Goal: Task Accomplishment & Management: Manage account settings

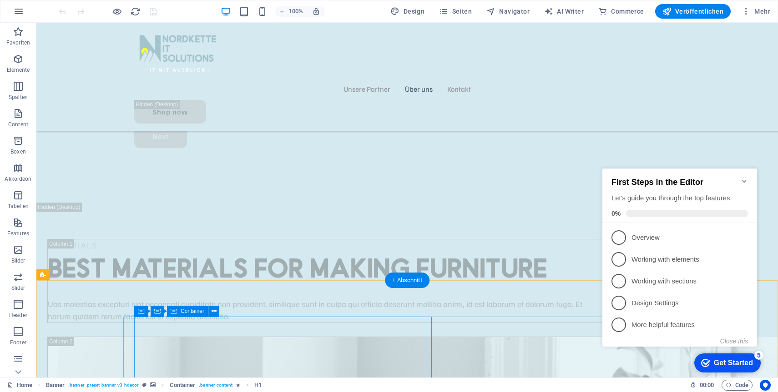
scroll to position [2521, 0]
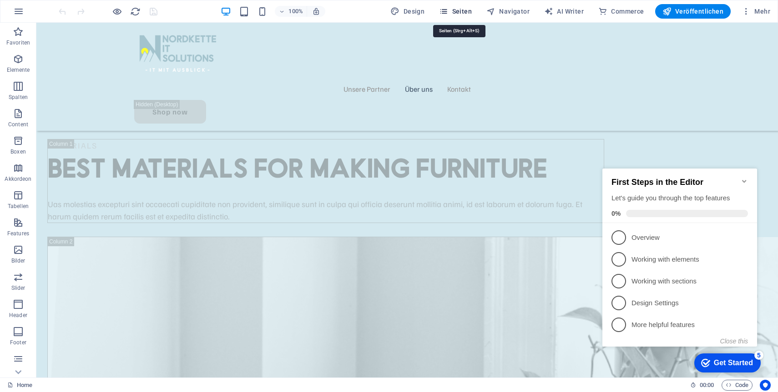
click at [461, 10] on span "Seiten" at bounding box center [455, 11] width 33 height 9
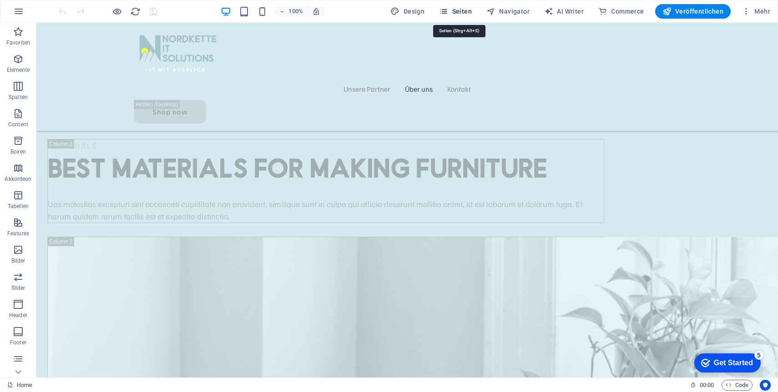
scroll to position [2536, 0]
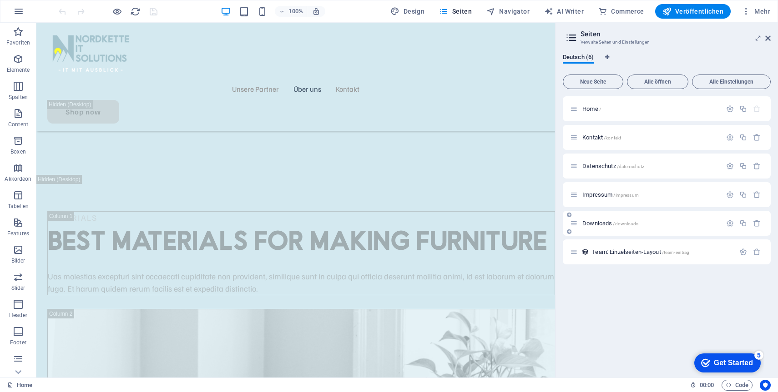
click at [608, 222] on span "Downloads /downloads" at bounding box center [610, 223] width 56 height 7
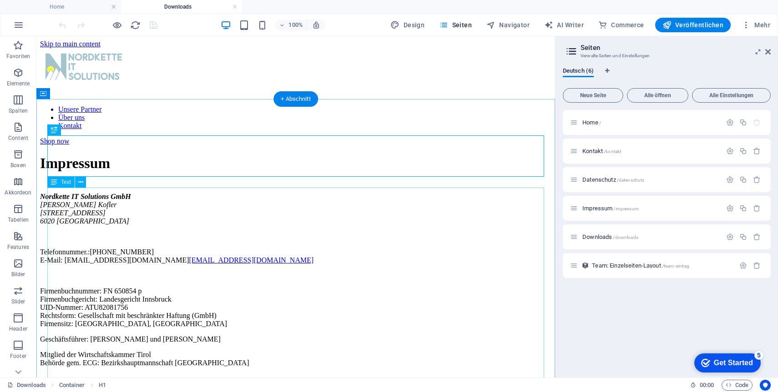
scroll to position [8, 0]
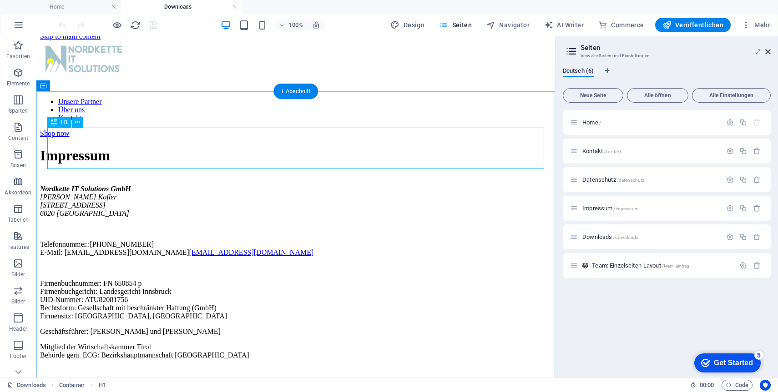
click at [109, 156] on div "Impressum" at bounding box center [295, 155] width 511 height 17
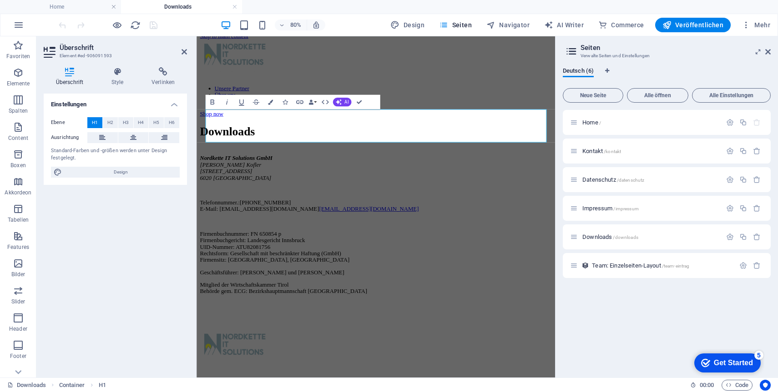
click at [190, 201] on div "Überschrift Style Verlinken Einstellungen Ebene H1 H2 H3 H4 H5 H6 Ausrichtung S…" at bounding box center [115, 219] width 158 height 318
click at [268, 240] on div "Nordkette IT Solutions GmbH Manuel Kofler General-Feurstein-Straße 14 6020 Inns…" at bounding box center [420, 272] width 441 height 175
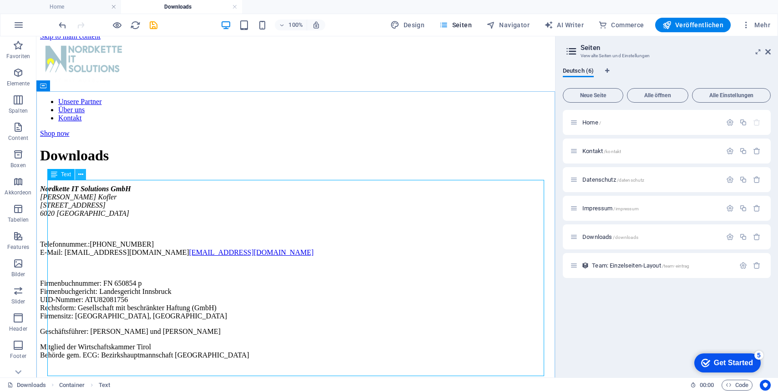
click at [82, 173] on icon at bounding box center [80, 175] width 5 height 10
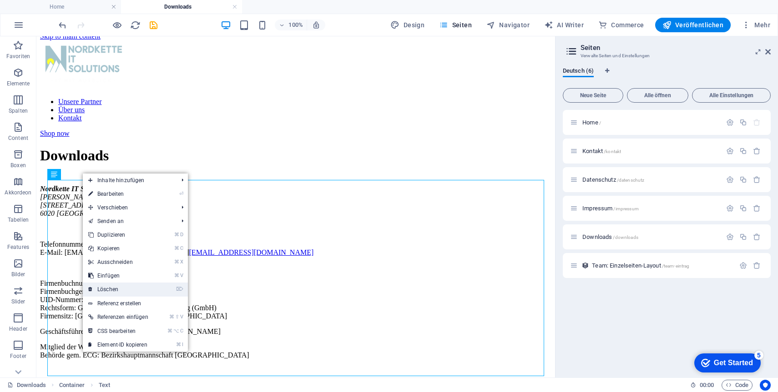
click at [118, 288] on link "⌦ Löschen" at bounding box center [118, 290] width 71 height 14
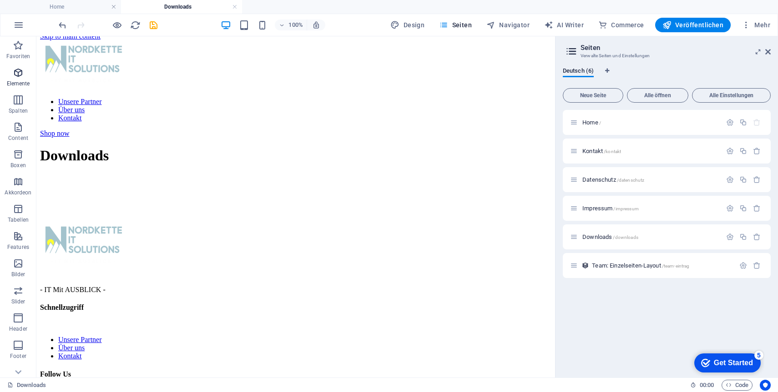
click at [24, 77] on span "Elemente" at bounding box center [18, 78] width 36 height 22
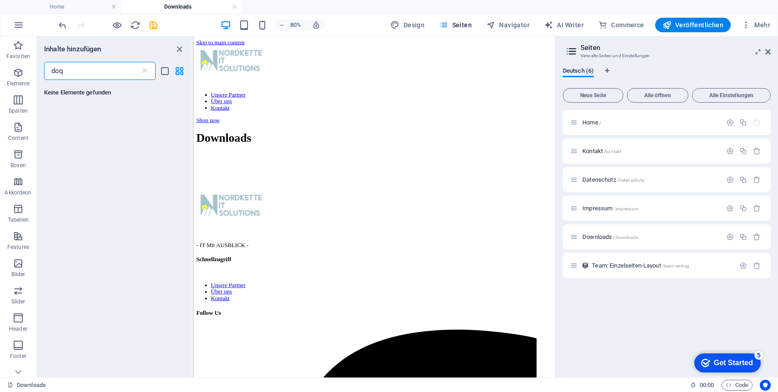
scroll to position [0, 0]
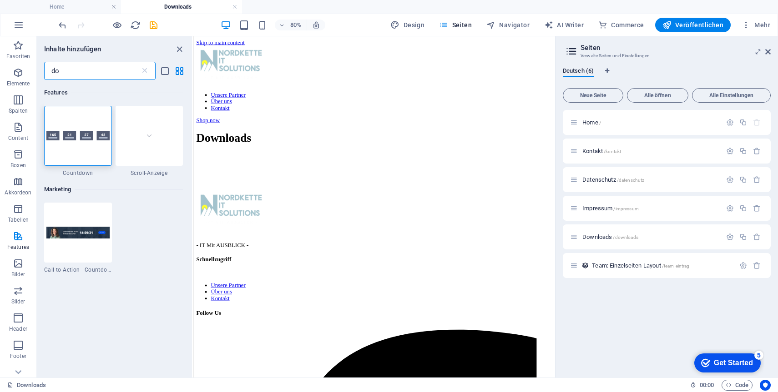
type input "d"
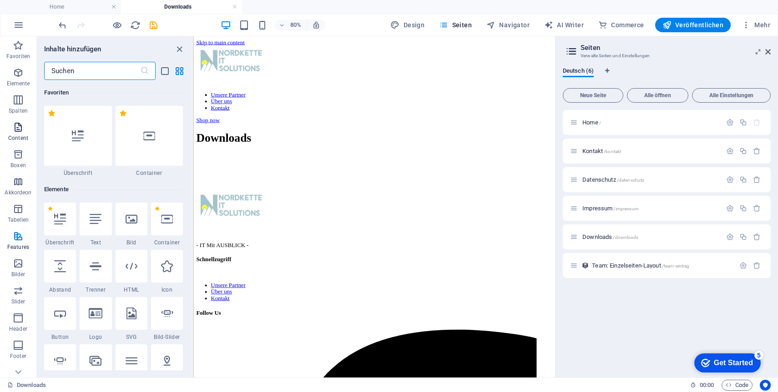
click at [20, 126] on icon "button" at bounding box center [18, 127] width 11 height 11
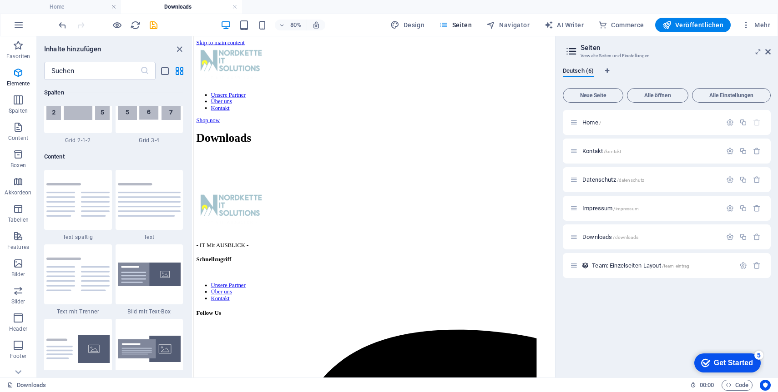
scroll to position [1591, 0]
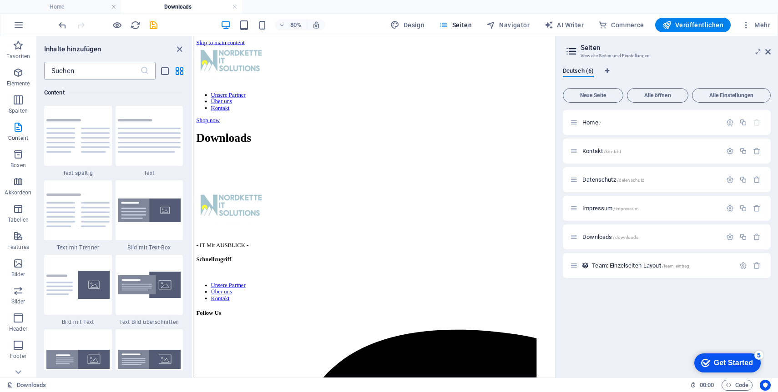
click at [105, 66] on input "text" at bounding box center [92, 71] width 96 height 18
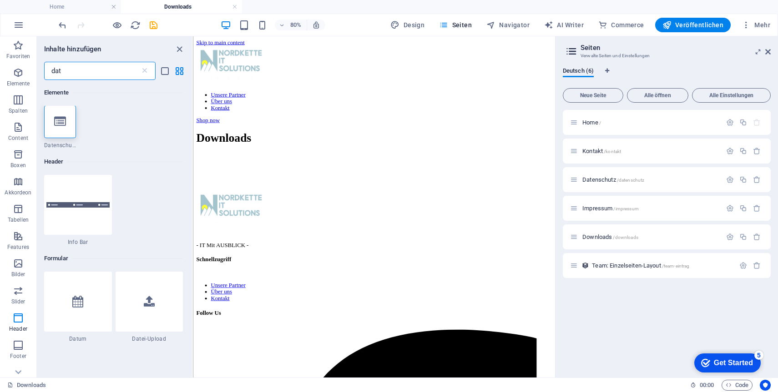
scroll to position [0, 0]
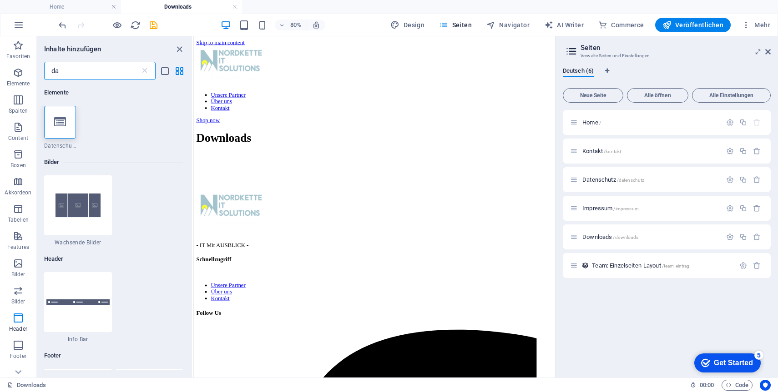
type input "d"
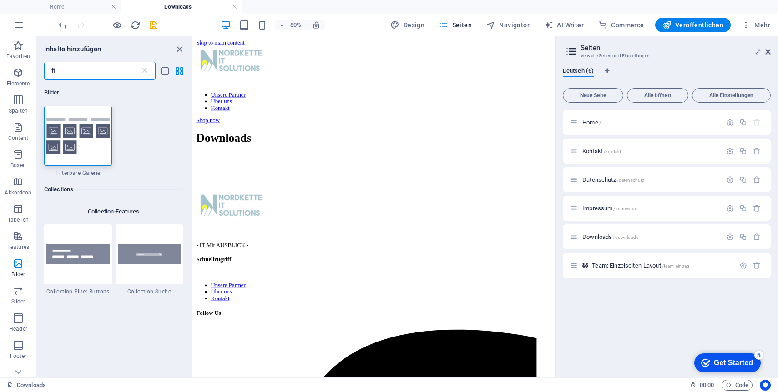
type input "f"
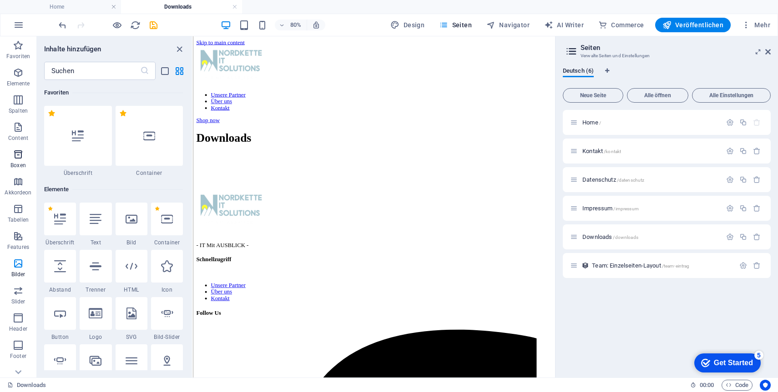
click at [15, 146] on button "Boxen" at bounding box center [18, 159] width 36 height 27
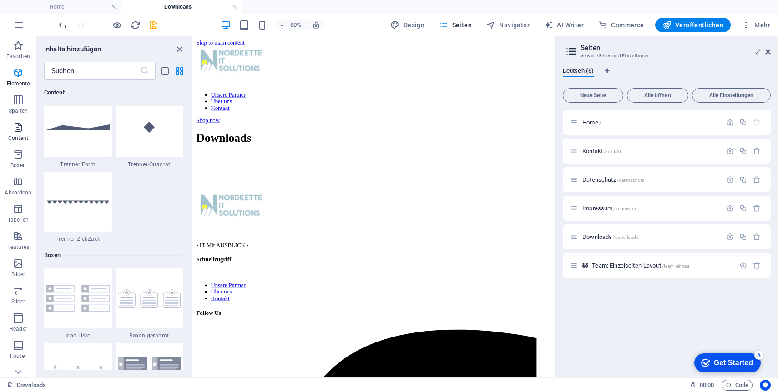
click at [17, 127] on icon "button" at bounding box center [18, 127] width 11 height 11
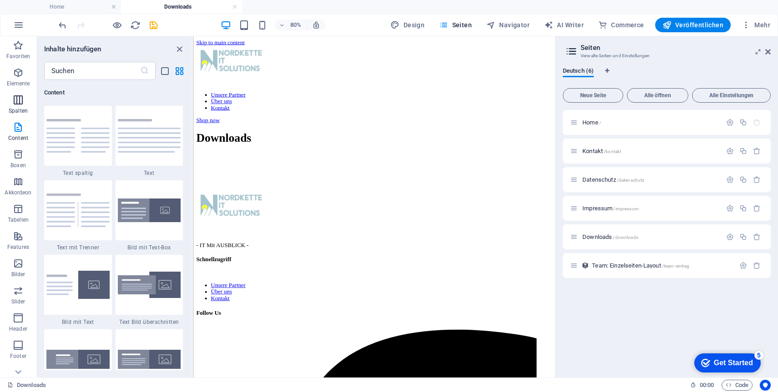
click at [20, 109] on p "Spalten" at bounding box center [18, 110] width 19 height 7
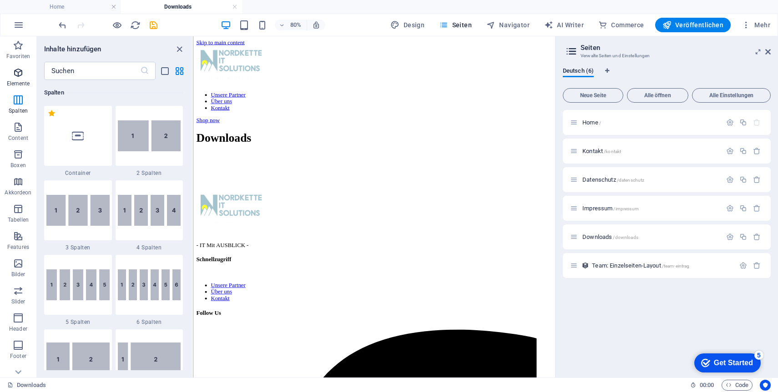
click at [19, 82] on p "Elemente" at bounding box center [18, 83] width 23 height 7
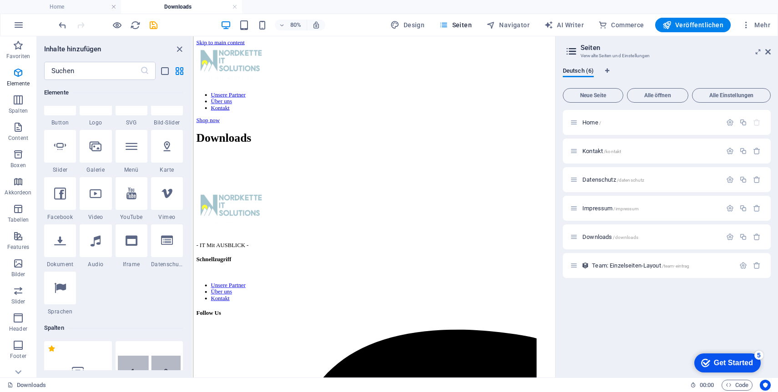
scroll to position [232, 0]
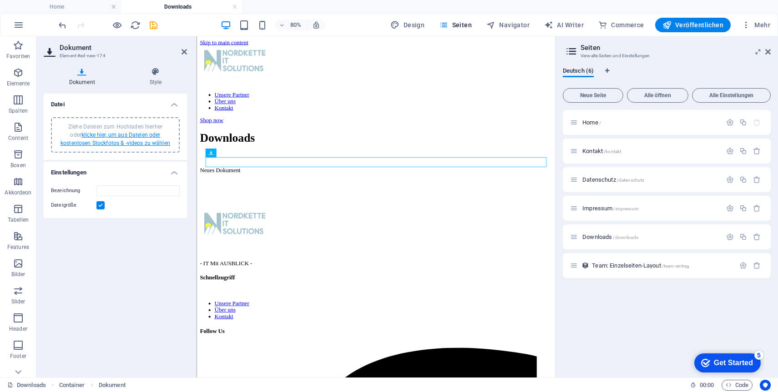
click at [102, 137] on link "klicke hier, um aus Dateien oder kostenlosen Stockfotos & -videos zu wählen" at bounding box center [115, 139] width 110 height 15
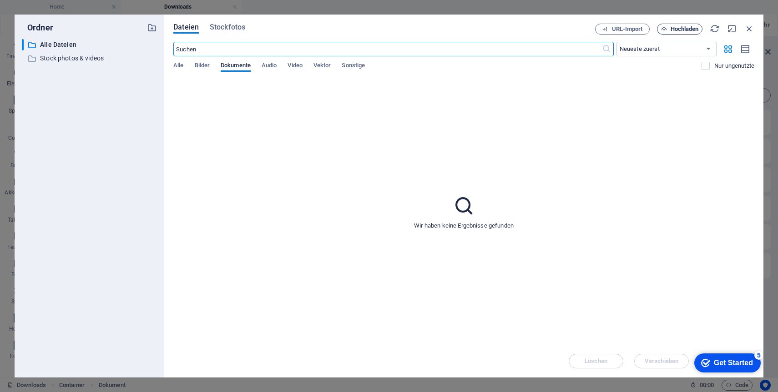
click at [674, 26] on span "Hochladen" at bounding box center [684, 28] width 28 height 5
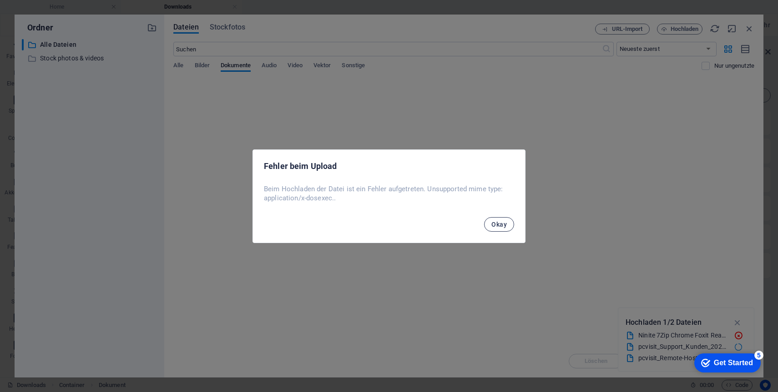
click at [497, 223] on span "Okay" at bounding box center [498, 224] width 15 height 7
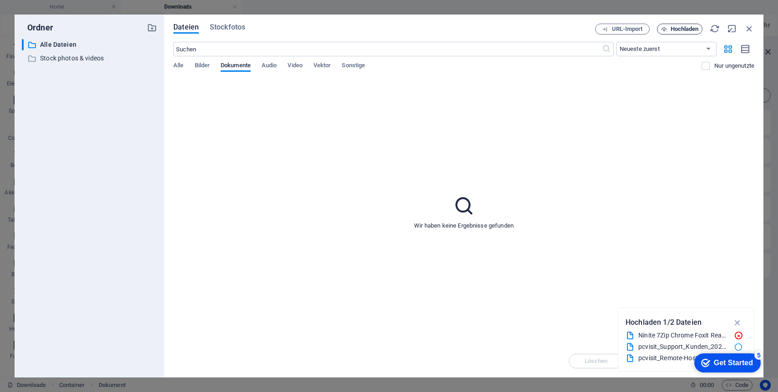
click at [671, 27] on body "Nordkette IT Solutions GmbH Home Downloads Favoriten Elemente Spalten Content B…" at bounding box center [389, 196] width 778 height 392
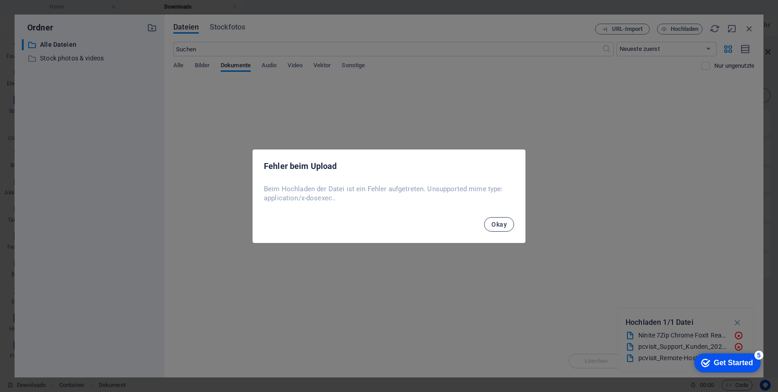
click at [500, 222] on span "Okay" at bounding box center [498, 224] width 15 height 7
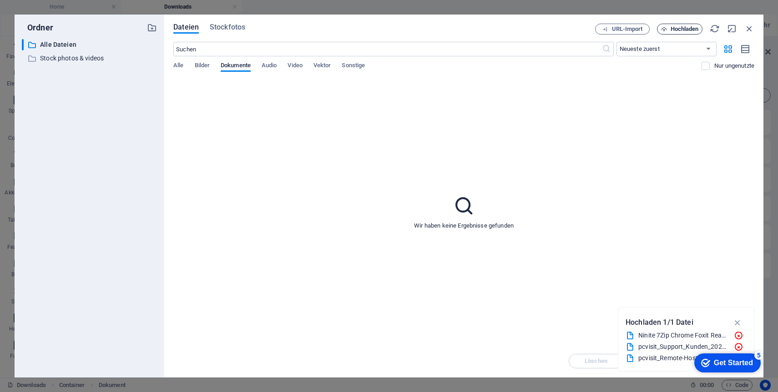
click at [688, 33] on button "Hochladen" at bounding box center [679, 29] width 45 height 11
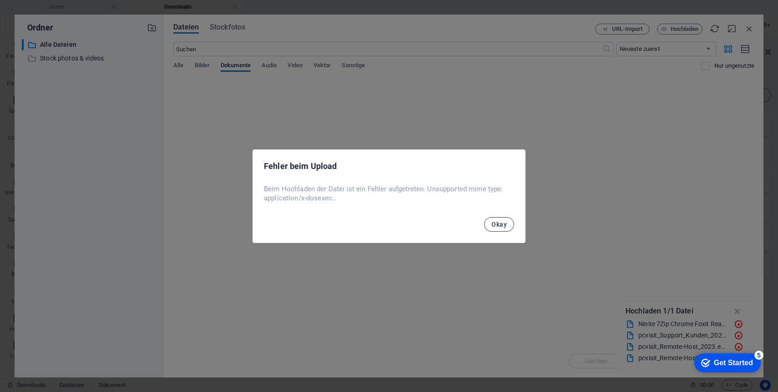
click at [506, 231] on button "Okay" at bounding box center [499, 224] width 30 height 15
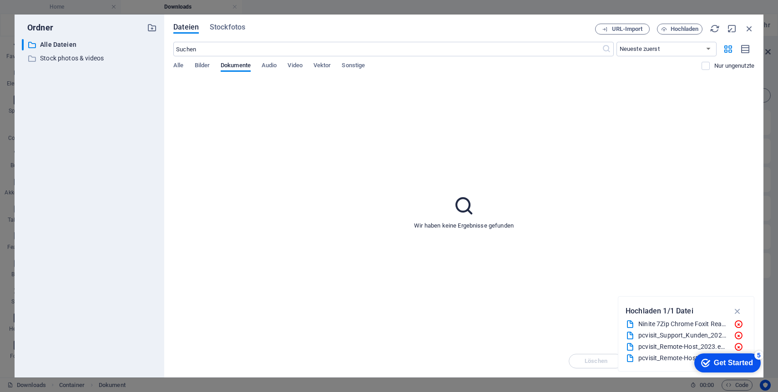
click at [278, 66] on div "Alle Bilder Dokumente Audio Video Vektor Sonstige" at bounding box center [437, 70] width 528 height 17
click at [273, 65] on span "Audio" at bounding box center [268, 66] width 15 height 13
click at [248, 62] on span "Dokumente" at bounding box center [236, 66] width 30 height 13
click at [748, 31] on icon "button" at bounding box center [749, 29] width 10 height 10
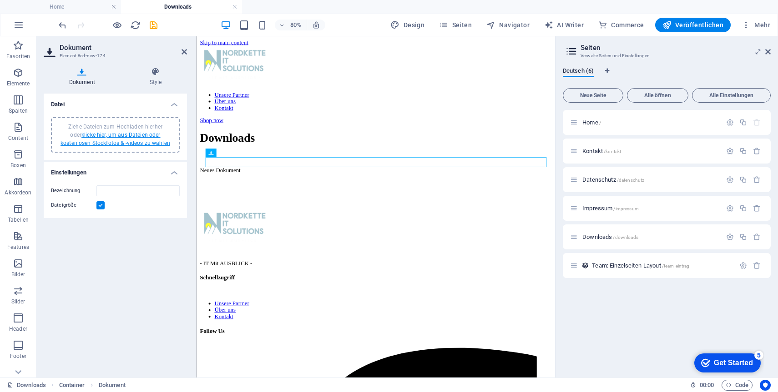
click at [134, 140] on link "klicke hier, um aus Dateien oder kostenlosen Stockfotos & -videos zu wählen" at bounding box center [115, 139] width 110 height 15
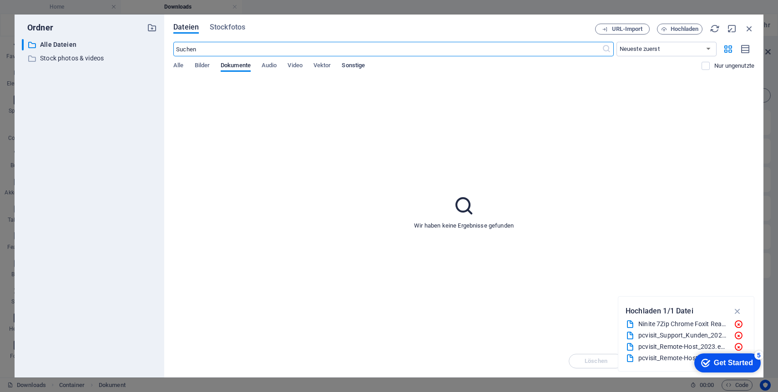
click at [357, 64] on span "Sonstige" at bounding box center [352, 66] width 23 height 13
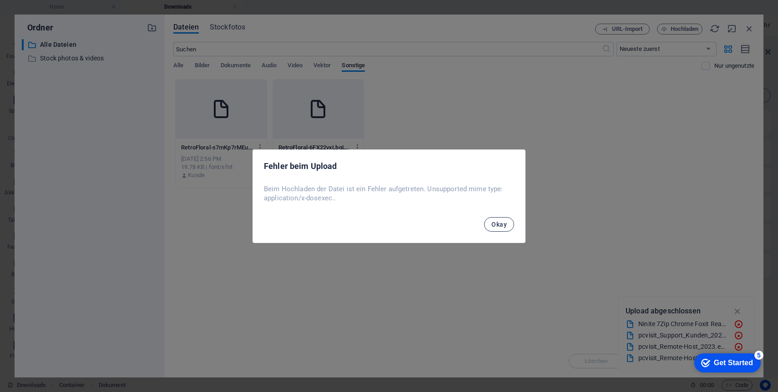
click at [499, 227] on span "Okay" at bounding box center [498, 224] width 15 height 7
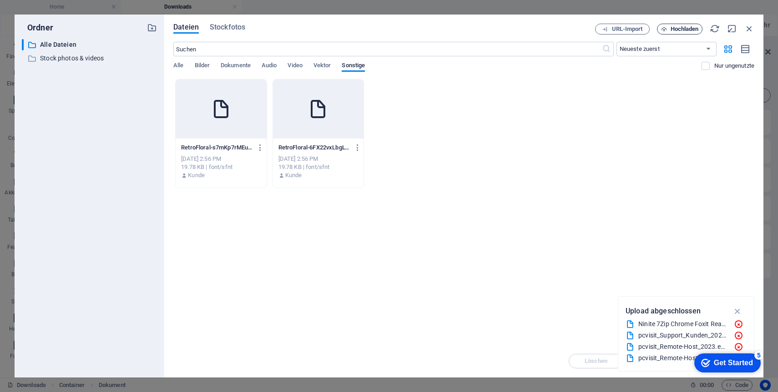
click at [682, 29] on span "Hochladen" at bounding box center [684, 28] width 28 height 5
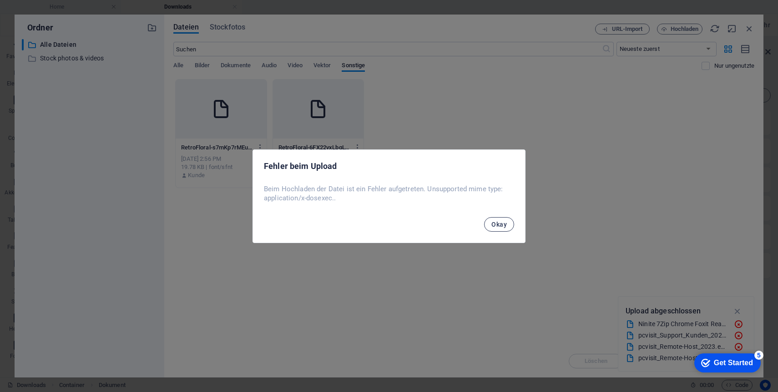
click at [505, 222] on span "Okay" at bounding box center [498, 224] width 15 height 7
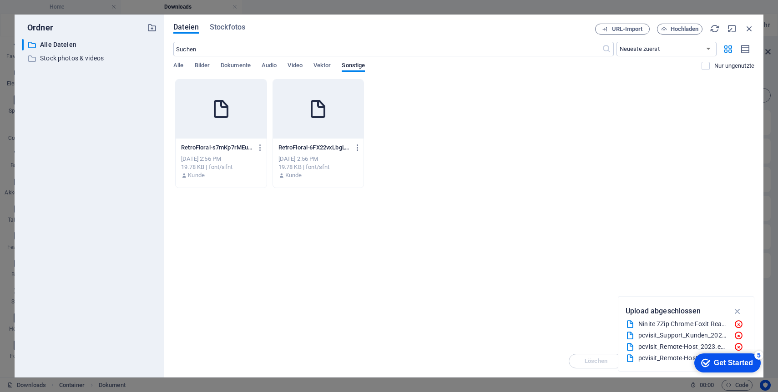
click at [755, 27] on div "Dateien Stockfotos URL-Import Hochladen ​ Neueste zuerst Älteste zuerst Name (A…" at bounding box center [463, 196] width 599 height 363
click at [746, 28] on icon "button" at bounding box center [749, 29] width 10 height 10
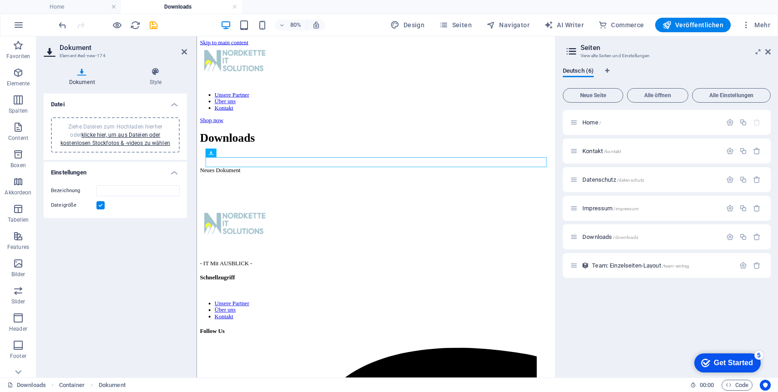
click at [154, 30] on div at bounding box center [108, 25] width 102 height 15
click at [154, 26] on icon "save" at bounding box center [153, 25] width 10 height 10
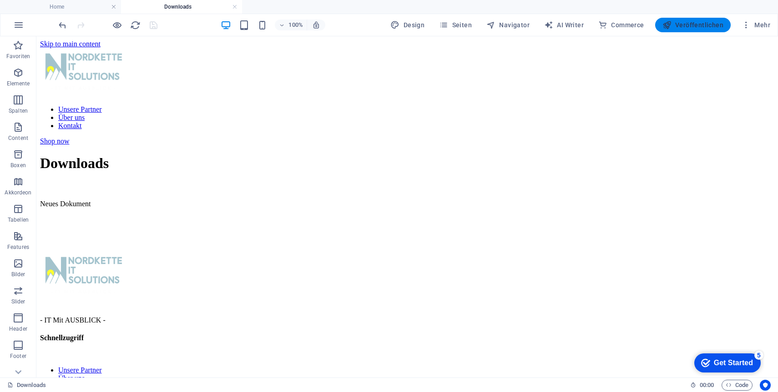
click at [687, 24] on span "Veröffentlichen" at bounding box center [692, 24] width 61 height 9
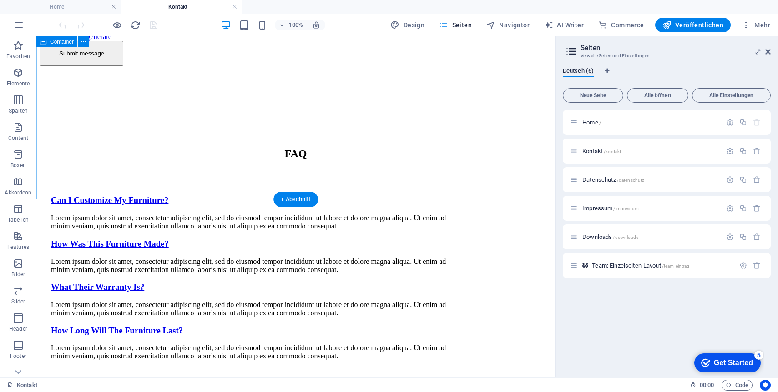
scroll to position [334, 0]
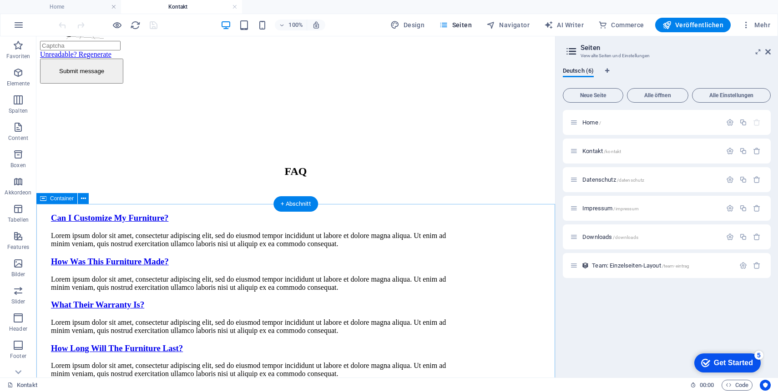
click at [49, 216] on div "FAQ Can I Customize My Furniture? Lorem ipsum dolor sit amet, consectetur adipi…" at bounding box center [295, 271] width 511 height 375
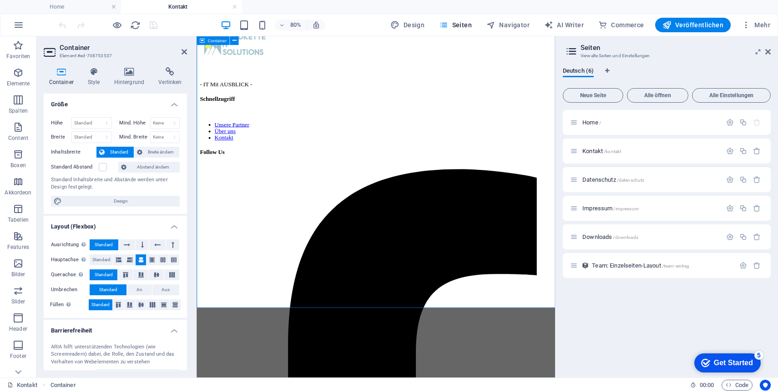
scroll to position [809, 0]
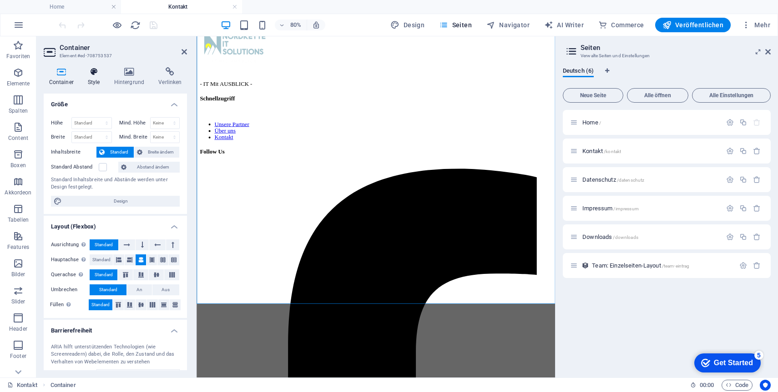
click at [97, 77] on h4 "Style" at bounding box center [95, 76] width 26 height 19
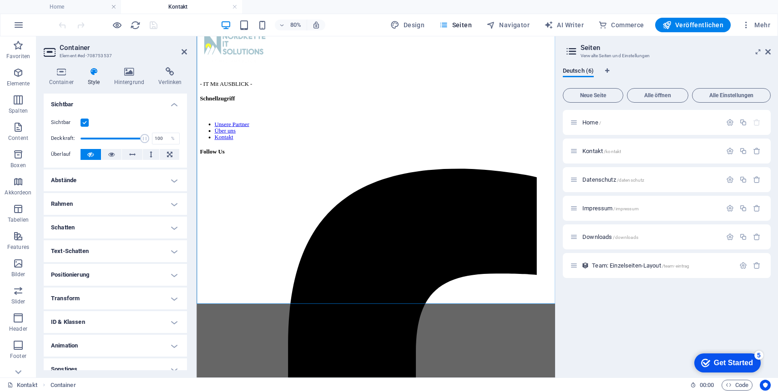
click at [87, 125] on label at bounding box center [84, 123] width 8 height 8
click at [0, 0] on input "Sichtbar" at bounding box center [0, 0] width 0 height 0
click at [154, 27] on icon "save" at bounding box center [153, 25] width 10 height 10
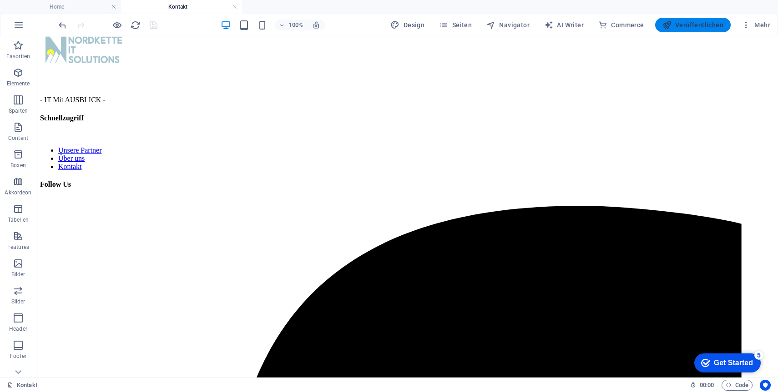
click at [682, 22] on span "Veröffentlichen" at bounding box center [692, 24] width 61 height 9
